Goal: Information Seeking & Learning: Learn about a topic

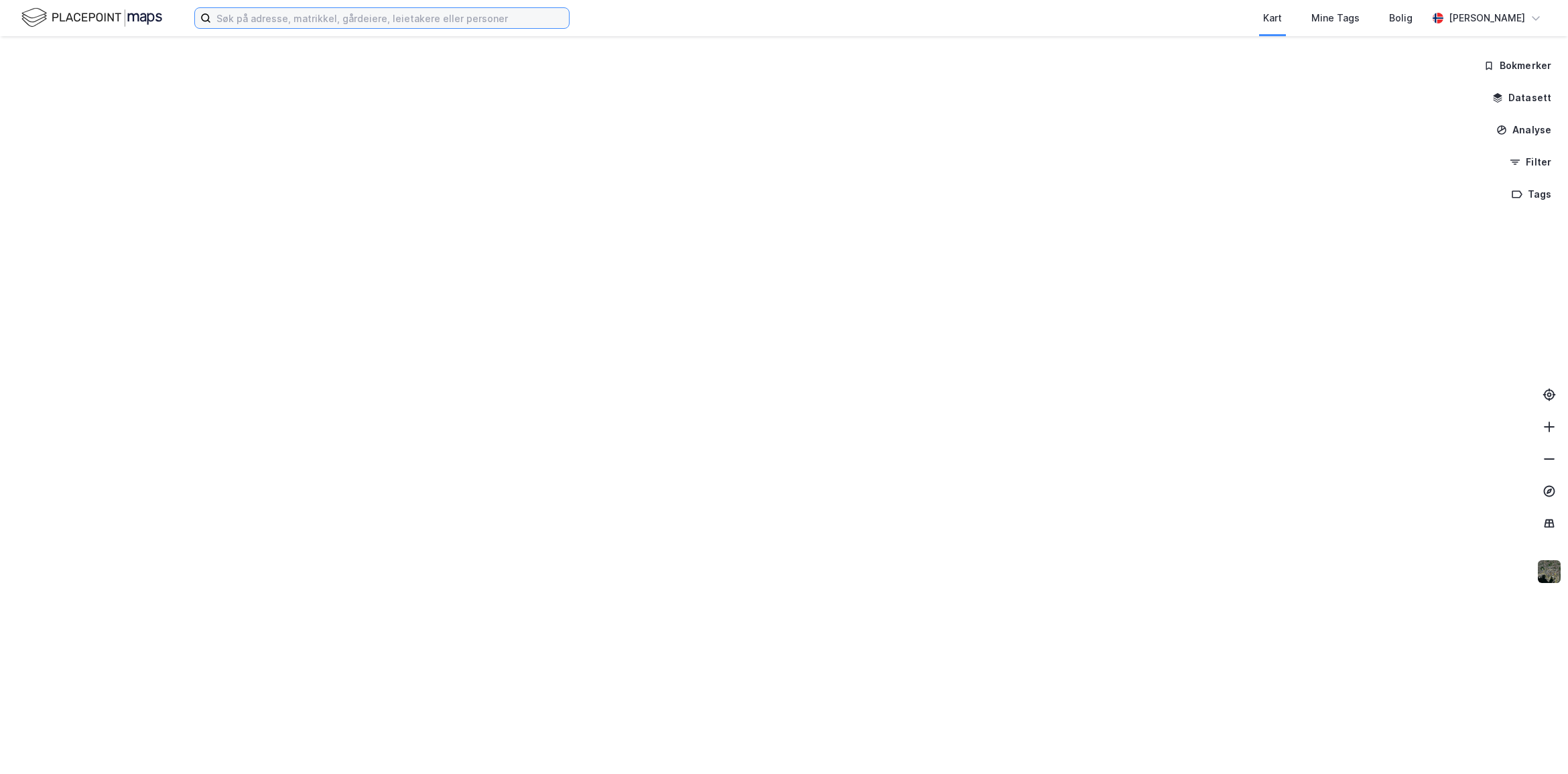
click at [360, 19] on input at bounding box center [390, 18] width 358 height 20
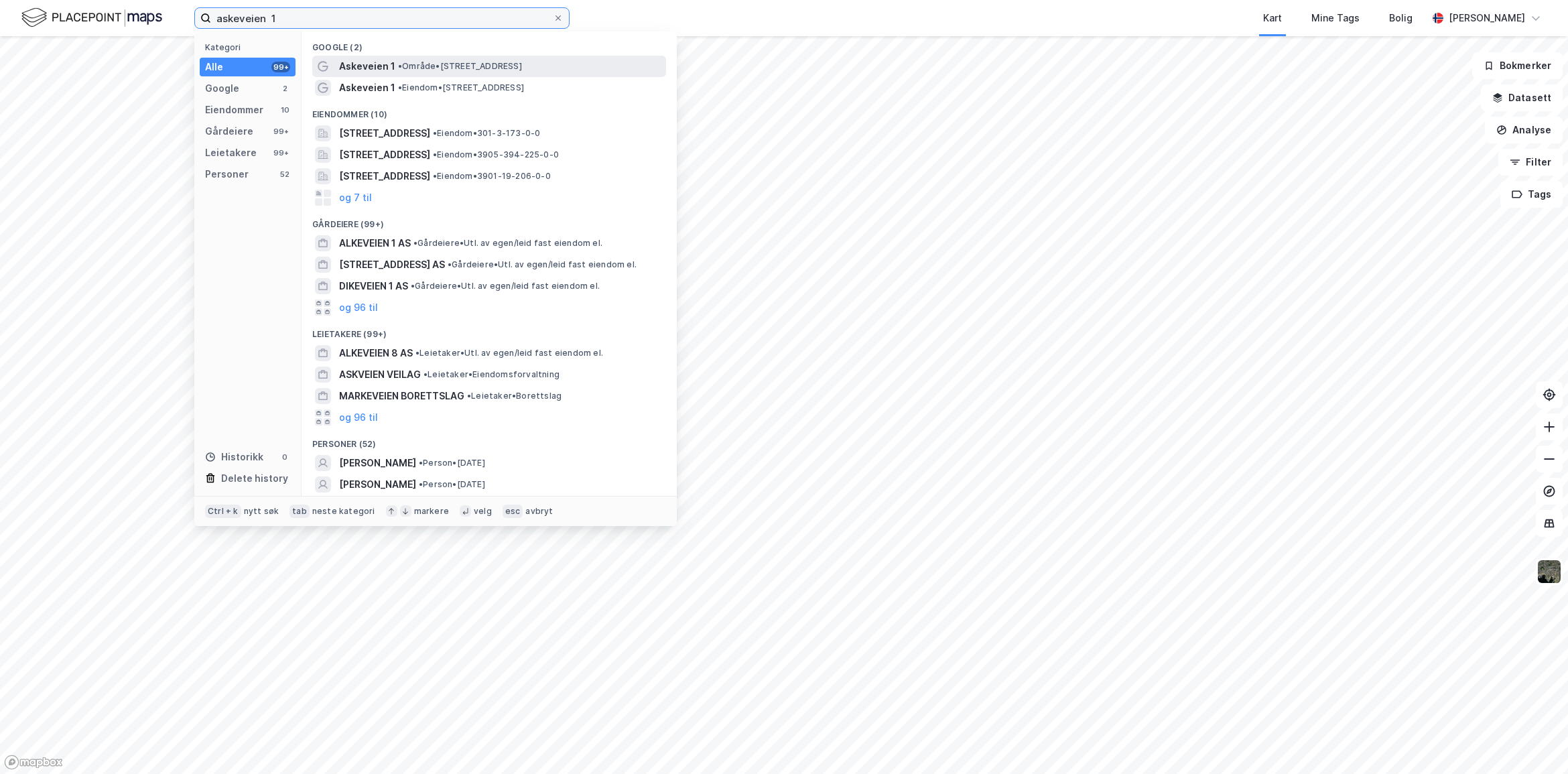
type input "askeveien 1"
click at [385, 69] on span "Askeveien 1" at bounding box center [367, 66] width 57 height 16
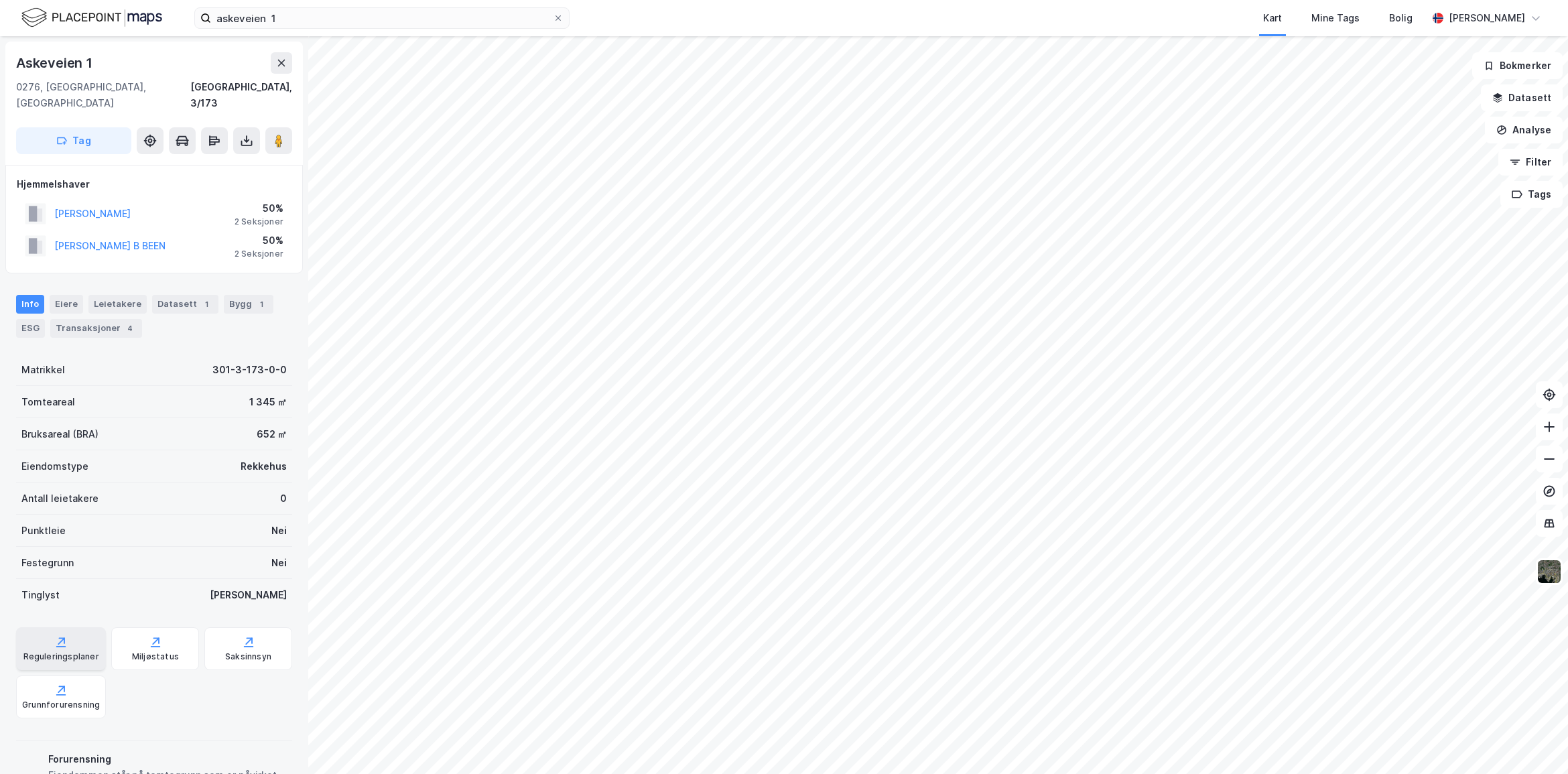
click at [69, 628] on div "Reguleringsplaner" at bounding box center [60, 649] width 90 height 43
click at [81, 652] on div "Reguleringsplaner" at bounding box center [61, 657] width 75 height 11
